Goal: Check status: Check status

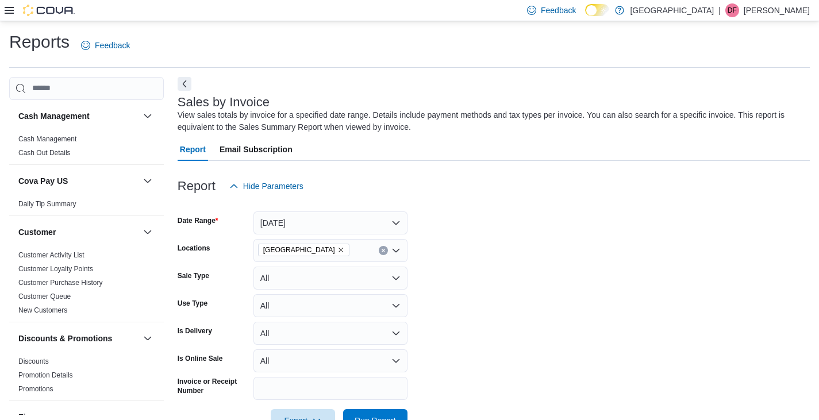
click at [10, 8] on icon at bounding box center [9, 10] width 9 height 9
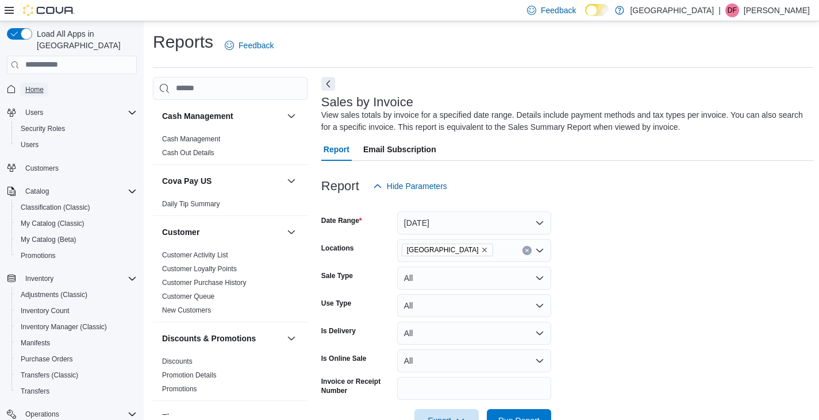
click at [40, 85] on span "Home" at bounding box center [34, 89] width 18 height 9
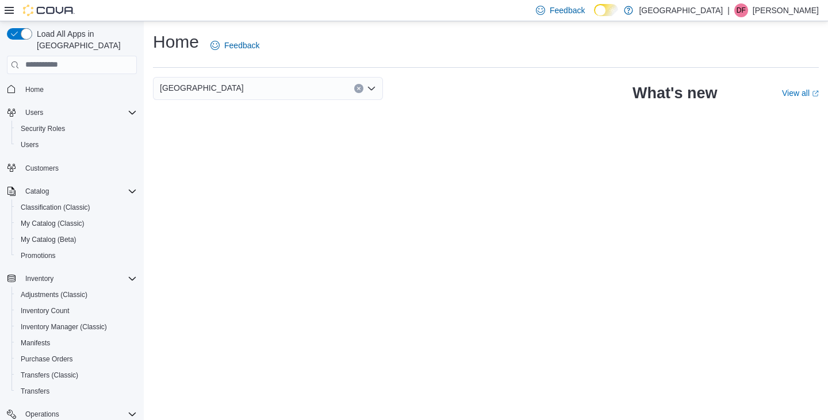
click at [370, 90] on icon "Open list of options" at bounding box center [371, 88] width 9 height 9
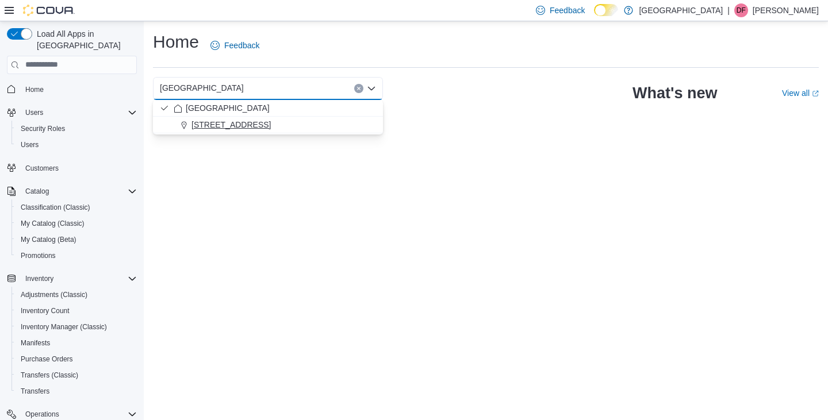
click at [217, 125] on span "1072 High St." at bounding box center [230, 124] width 79 height 11
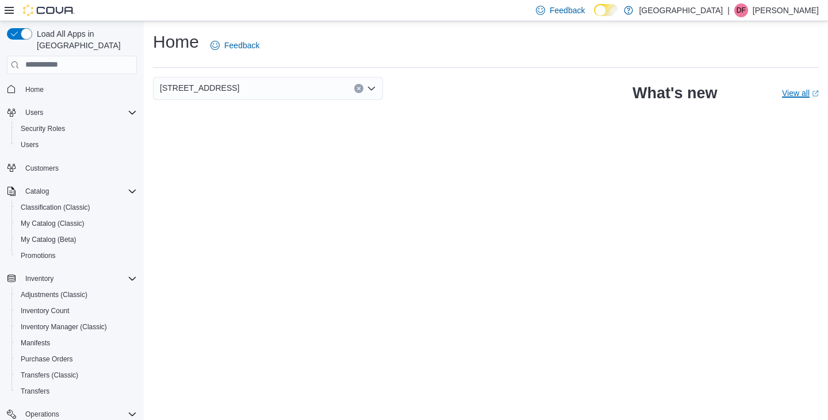
click at [792, 96] on link "View all (opens in a new tab or window)" at bounding box center [800, 93] width 37 height 9
click at [34, 219] on span "My Catalog (Classic)" at bounding box center [53, 223] width 64 height 9
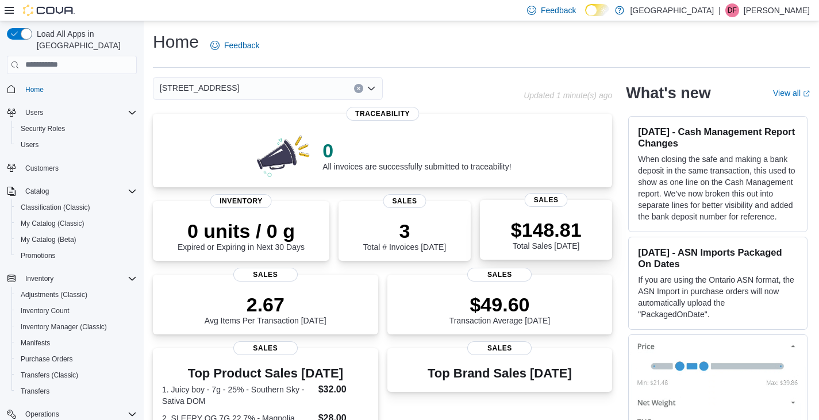
click at [557, 227] on p "$148.81" at bounding box center [546, 229] width 71 height 23
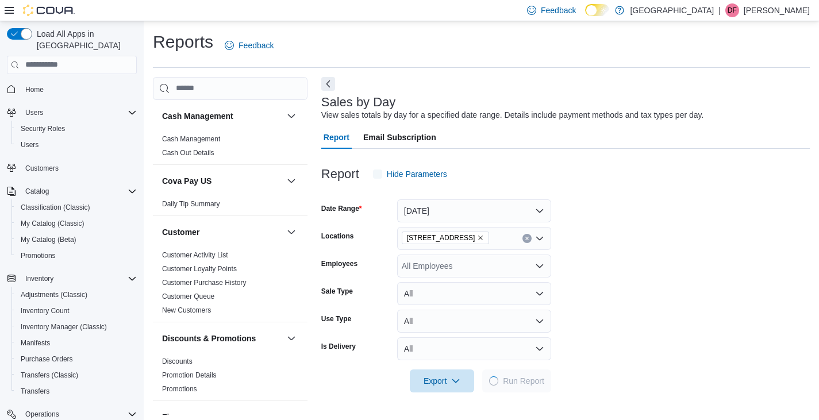
scroll to position [4, 0]
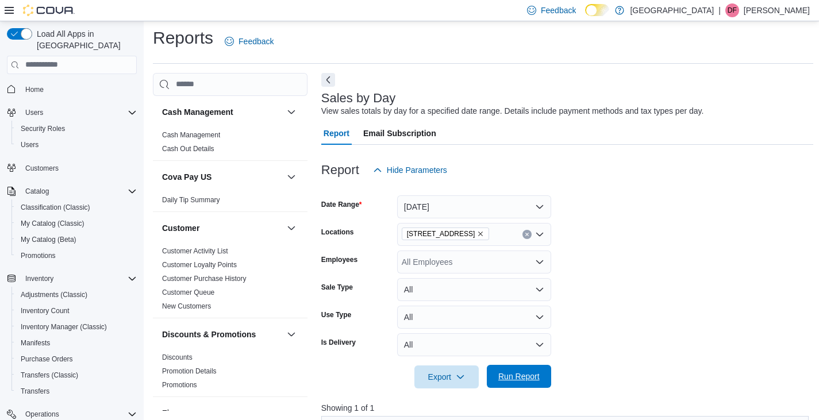
click at [513, 374] on span "Run Report" at bounding box center [518, 376] width 41 height 11
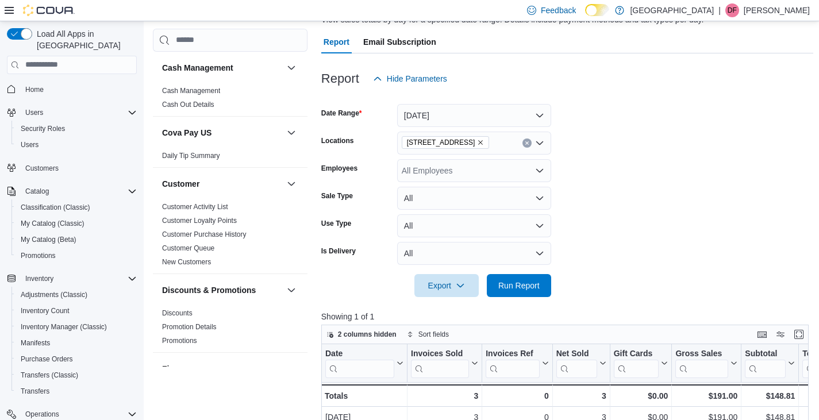
scroll to position [345, 0]
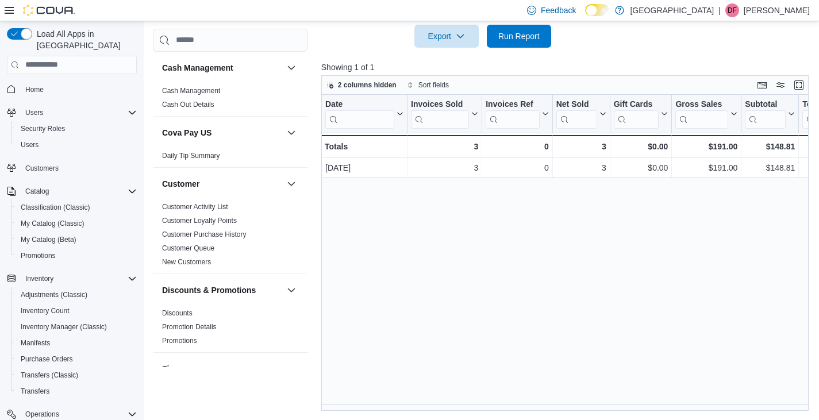
click at [9, 11] on icon at bounding box center [9, 10] width 9 height 9
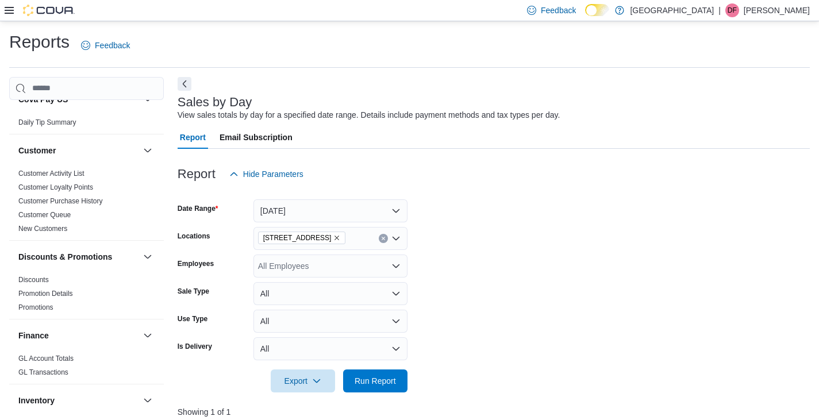
scroll to position [0, 0]
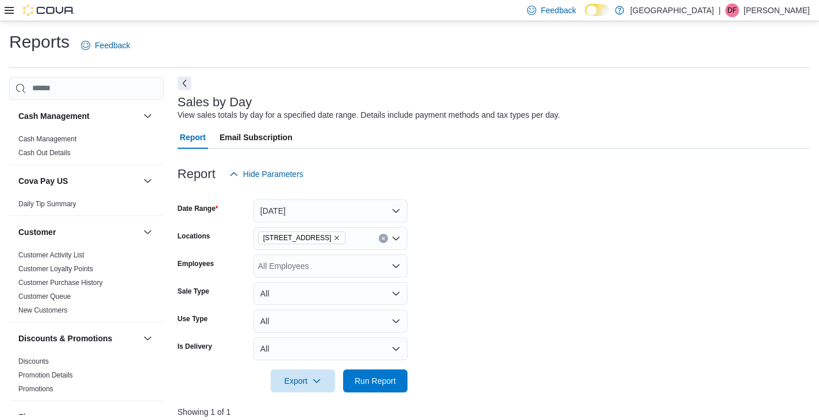
click at [183, 85] on button "Next" at bounding box center [185, 83] width 14 height 14
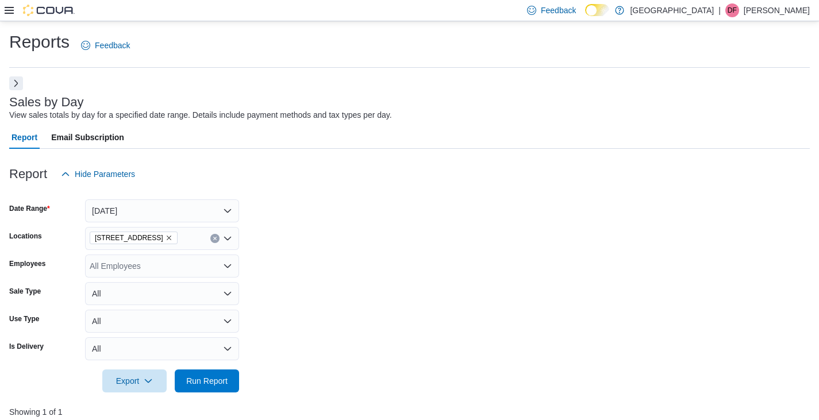
click at [14, 81] on button "Next" at bounding box center [16, 83] width 14 height 14
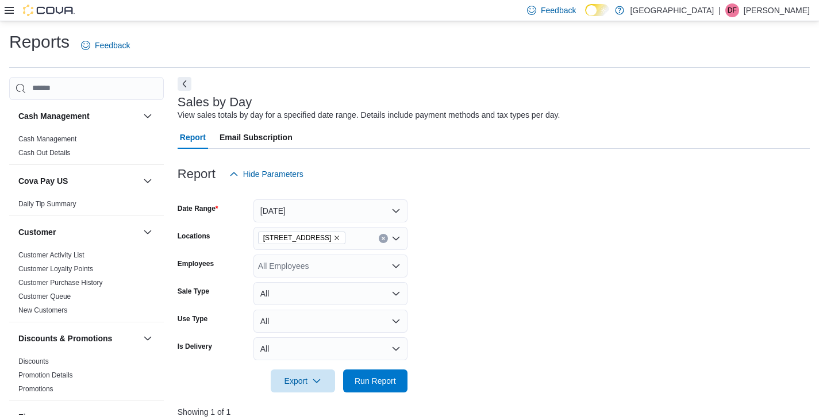
click at [7, 9] on icon at bounding box center [9, 10] width 9 height 9
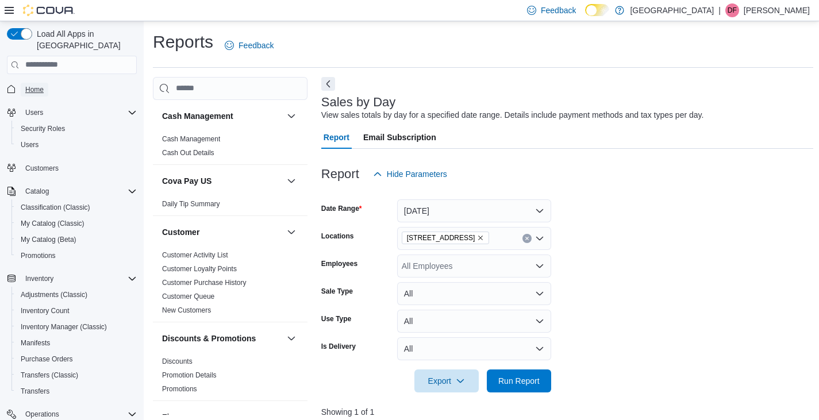
click at [34, 85] on span "Home" at bounding box center [34, 89] width 18 height 9
